Goal: Transaction & Acquisition: Download file/media

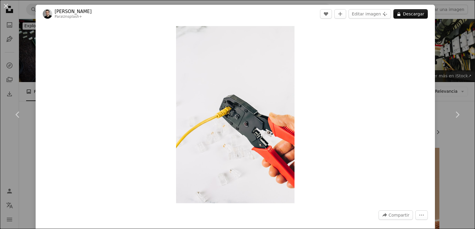
scroll to position [425, 0]
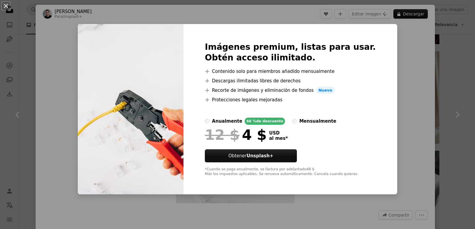
click at [407, 44] on div "An X shape Imágenes premium, listas para usar. Obtén acceso ilimitado. A plus s…" at bounding box center [237, 114] width 475 height 229
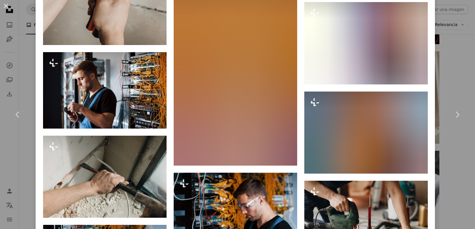
scroll to position [2770, 0]
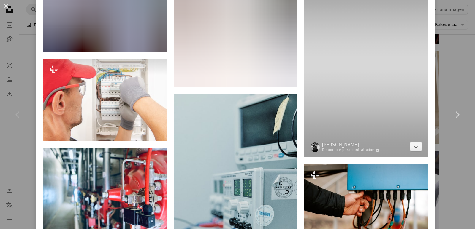
scroll to position [1039, 0]
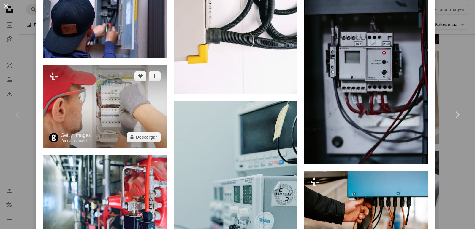
click at [115, 74] on img at bounding box center [104, 107] width 123 height 82
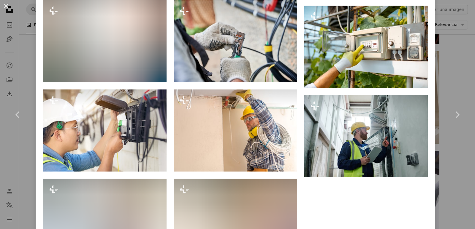
scroll to position [1376, 0]
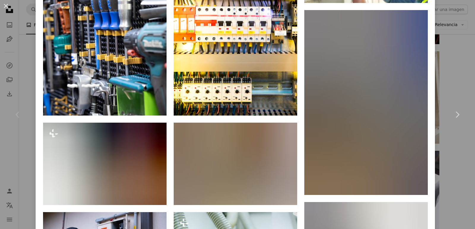
scroll to position [564, 0]
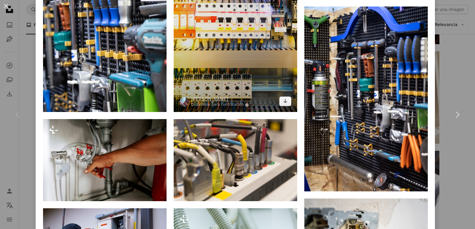
click at [232, 17] on img at bounding box center [235, 19] width 123 height 185
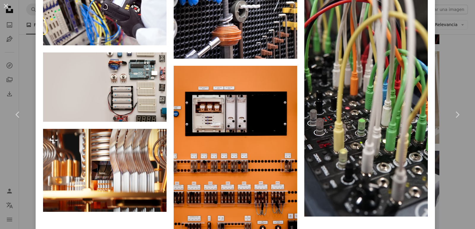
scroll to position [950, 0]
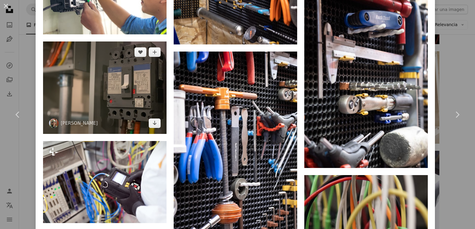
click at [129, 57] on img at bounding box center [104, 88] width 123 height 93
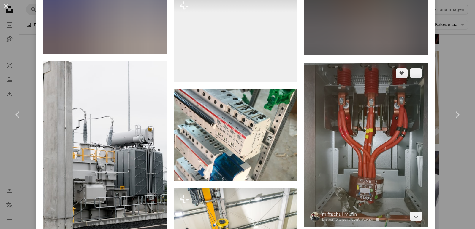
scroll to position [3493, 0]
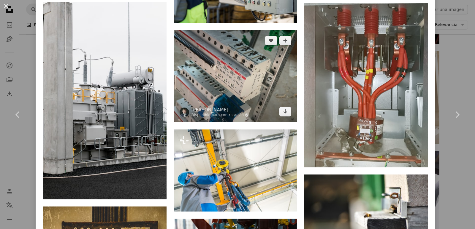
click at [259, 30] on img at bounding box center [235, 76] width 123 height 93
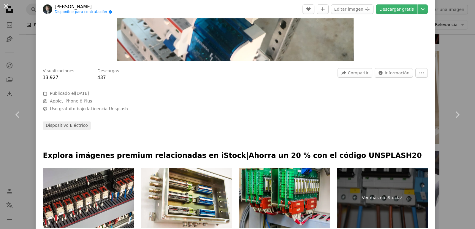
scroll to position [148, 0]
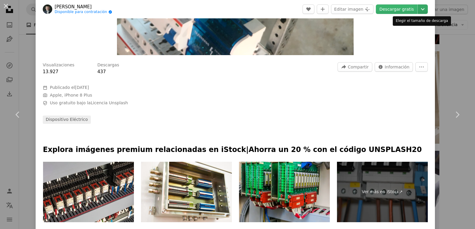
click at [418, 8] on icon "Chevron down" at bounding box center [422, 9] width 9 height 7
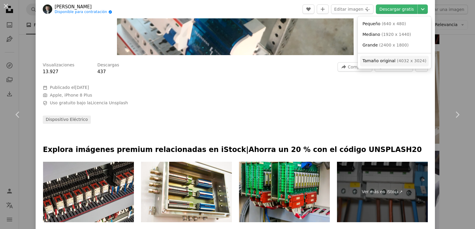
click at [386, 61] on span "Tamaño original" at bounding box center [378, 60] width 33 height 5
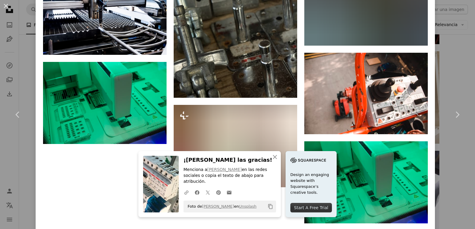
scroll to position [3949, 0]
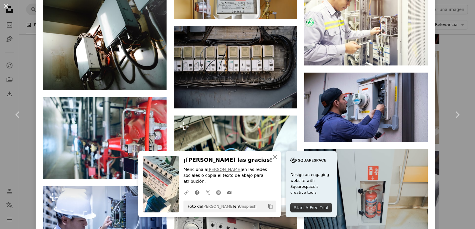
scroll to position [1543, 0]
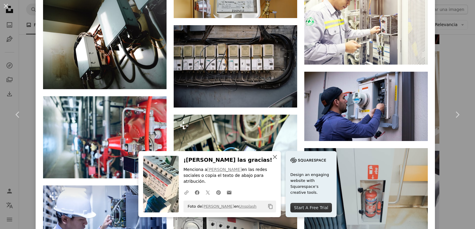
click at [274, 159] on icon "button" at bounding box center [275, 157] width 4 height 4
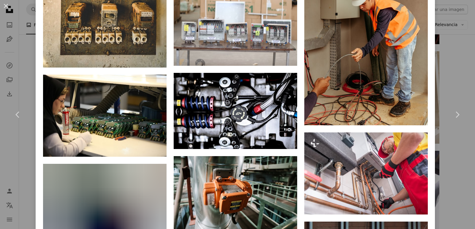
scroll to position [3768, 0]
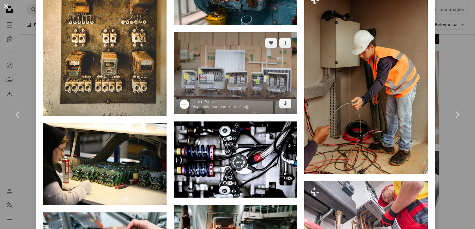
click at [243, 32] on img at bounding box center [235, 73] width 123 height 82
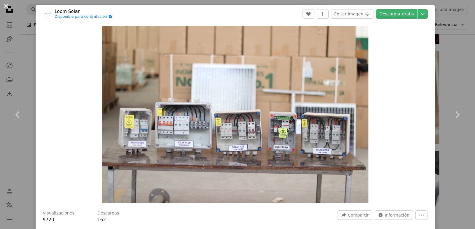
click at [459, 77] on div "An X shape Chevron left Chevron right Loom Solar Disponible para contratación A…" at bounding box center [237, 114] width 475 height 229
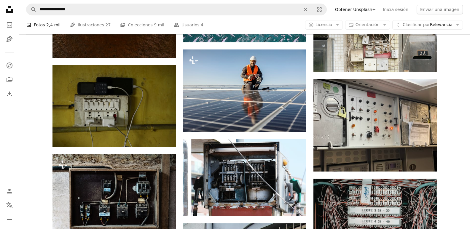
scroll to position [1761, 0]
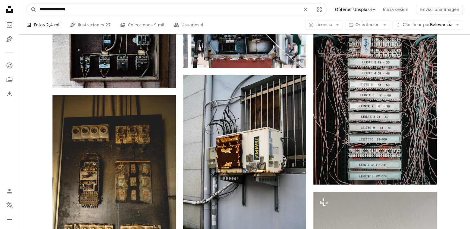
drag, startPoint x: 83, startPoint y: 9, endPoint x: 14, endPoint y: 8, distance: 68.3
type input "*"
type input "**********"
click at [26, 4] on button "A magnifying glass" at bounding box center [31, 9] width 10 height 11
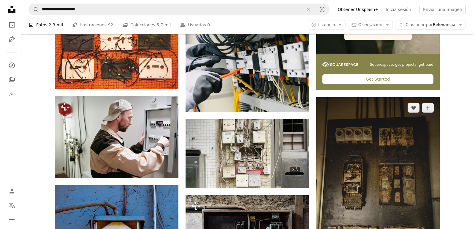
scroll to position [237, 0]
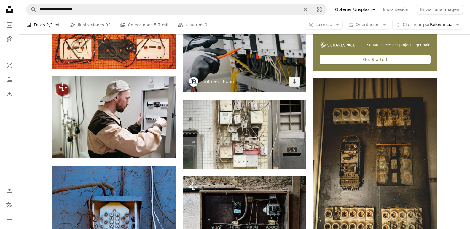
click at [250, 54] on img at bounding box center [244, 46] width 123 height 93
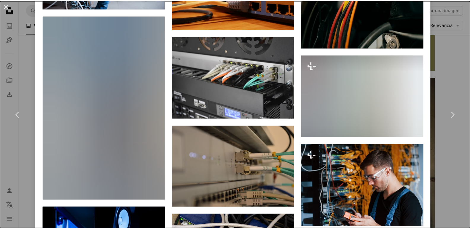
scroll to position [2665, 0]
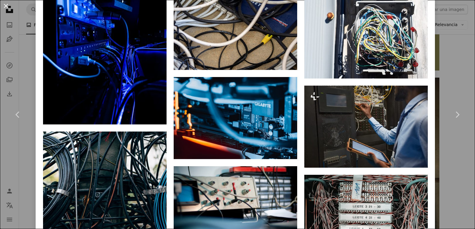
click at [5, 7] on button "An X shape" at bounding box center [5, 5] width 7 height 7
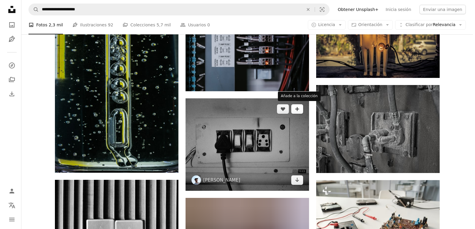
scroll to position [4541, 0]
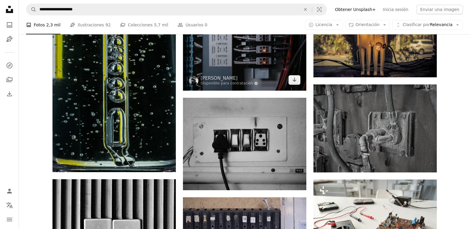
click at [260, 50] on img at bounding box center [244, 13] width 123 height 154
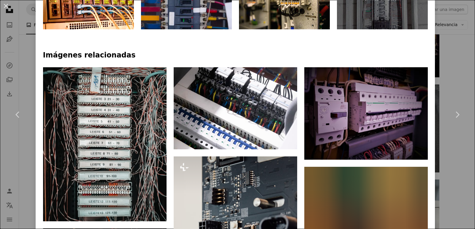
scroll to position [386, 0]
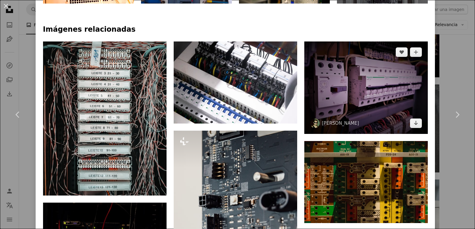
click at [349, 73] on img at bounding box center [365, 88] width 123 height 93
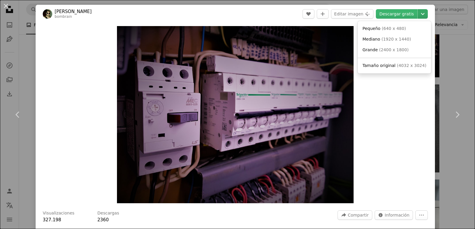
click at [418, 17] on icon "Chevron down" at bounding box center [422, 13] width 9 height 7
click at [392, 68] on span "Tamaño original ( 4032 x 3024 )" at bounding box center [394, 66] width 64 height 6
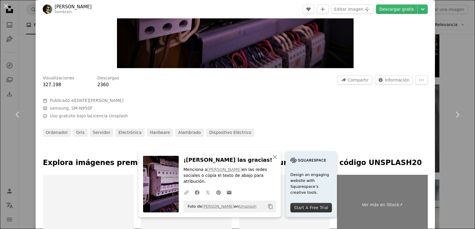
scroll to position [148, 0]
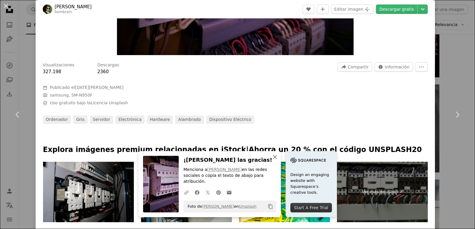
click at [272, 161] on icon "An X shape" at bounding box center [274, 157] width 7 height 7
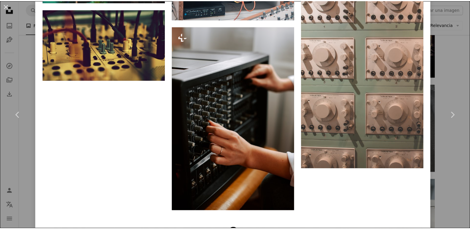
scroll to position [3304, 0]
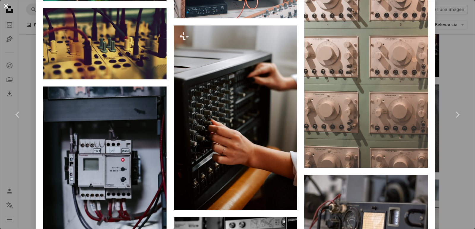
click at [8, 4] on button "An X shape" at bounding box center [5, 5] width 7 height 7
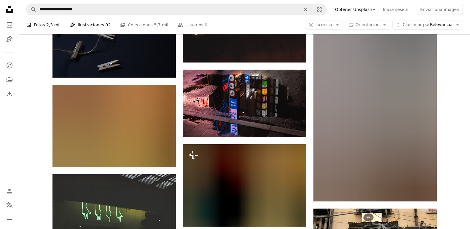
scroll to position [6559, 0]
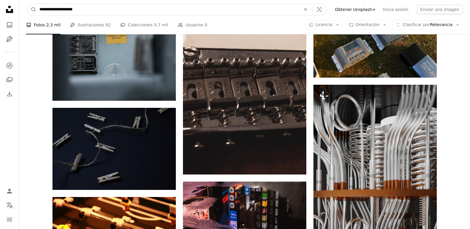
drag, startPoint x: 79, startPoint y: 11, endPoint x: 57, endPoint y: 7, distance: 22.9
click at [57, 7] on input "**********" at bounding box center [168, 9] width 263 height 11
type input "**********"
click button "A magnifying glass" at bounding box center [31, 9] width 10 height 11
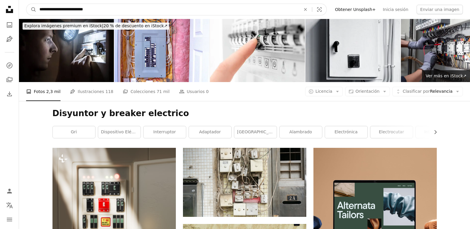
click at [82, 8] on input "**********" at bounding box center [168, 9] width 263 height 11
type input "**********"
click button "A magnifying glass" at bounding box center [31, 9] width 10 height 11
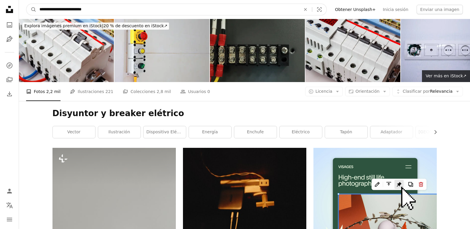
click at [82, 8] on input "**********" at bounding box center [168, 9] width 263 height 11
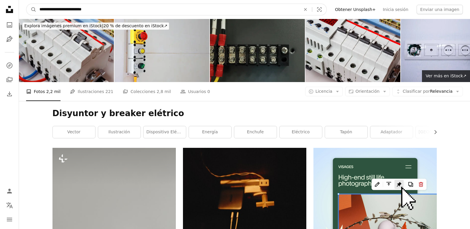
type input "**********"
click button "A magnifying glass" at bounding box center [31, 9] width 10 height 11
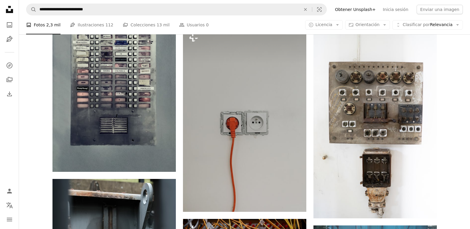
scroll to position [1632, 0]
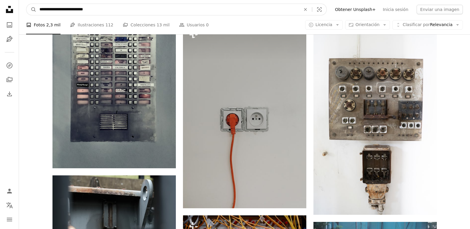
click at [90, 10] on input "**********" at bounding box center [168, 9] width 263 height 11
drag, startPoint x: 93, startPoint y: 9, endPoint x: 39, endPoint y: 7, distance: 54.1
click at [39, 7] on input "**********" at bounding box center [168, 9] width 263 height 11
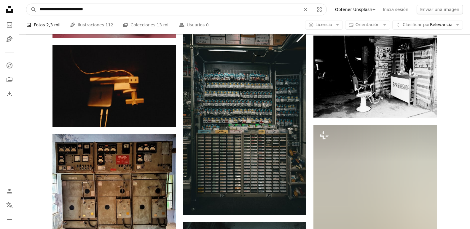
scroll to position [2908, 0]
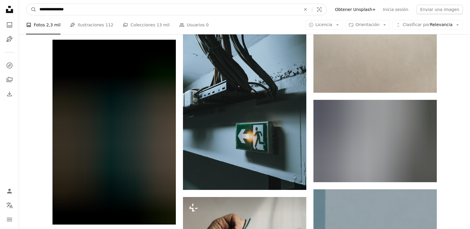
type input "**********"
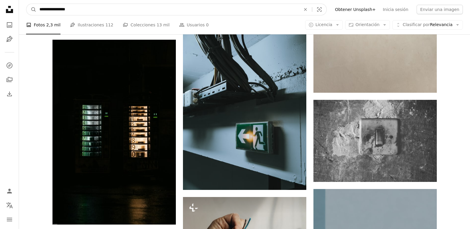
click button "A magnifying glass" at bounding box center [31, 9] width 10 height 11
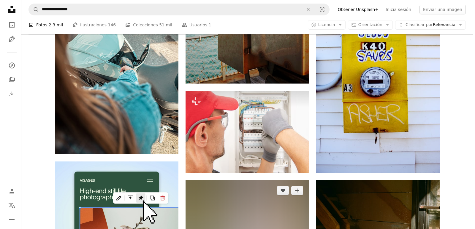
scroll to position [1098, 0]
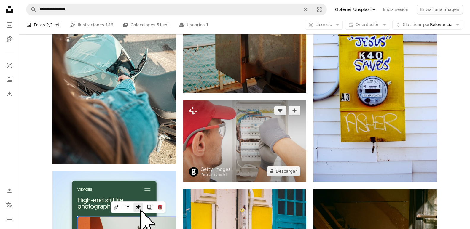
click at [266, 126] on img at bounding box center [244, 141] width 123 height 82
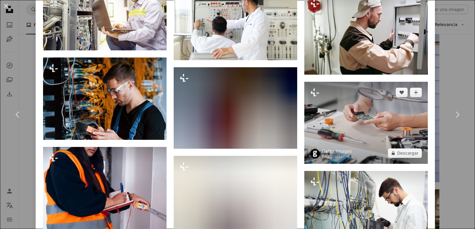
scroll to position [2609, 0]
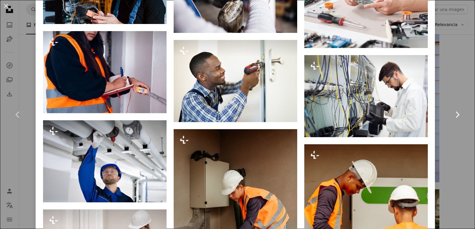
click at [458, 126] on link "Chevron right" at bounding box center [457, 114] width 36 height 57
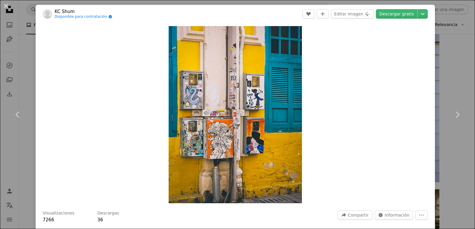
click at [452, 57] on div "An X shape Chevron left Chevron right KC [PERSON_NAME] Disponible para contrata…" at bounding box center [237, 114] width 475 height 229
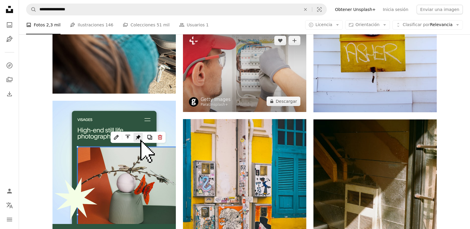
scroll to position [1336, 0]
